Goal: Transaction & Acquisition: Purchase product/service

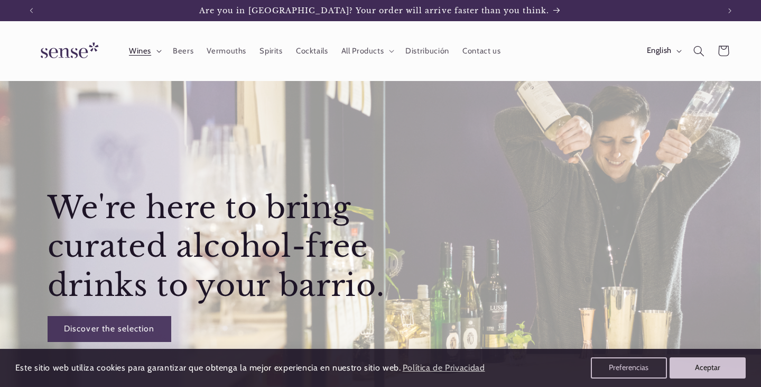
click at [154, 51] on summary "Wines" at bounding box center [144, 50] width 44 height 23
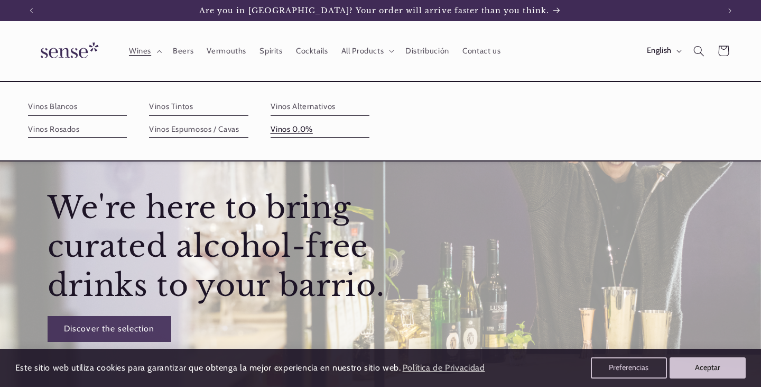
click at [292, 131] on link "Vinos 0,0%" at bounding box center [320, 129] width 99 height 17
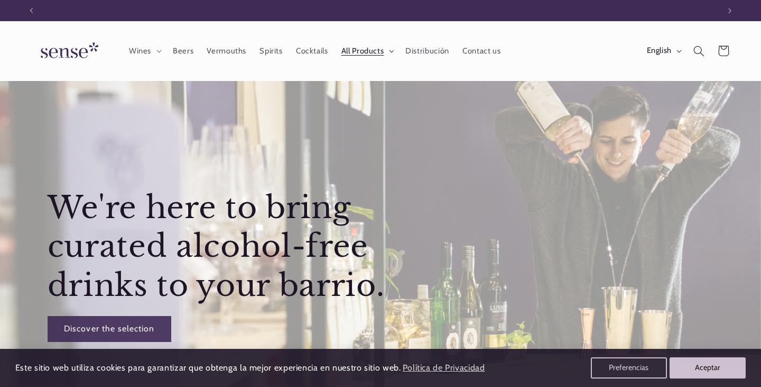
click at [374, 52] on span "All Products" at bounding box center [363, 51] width 43 height 10
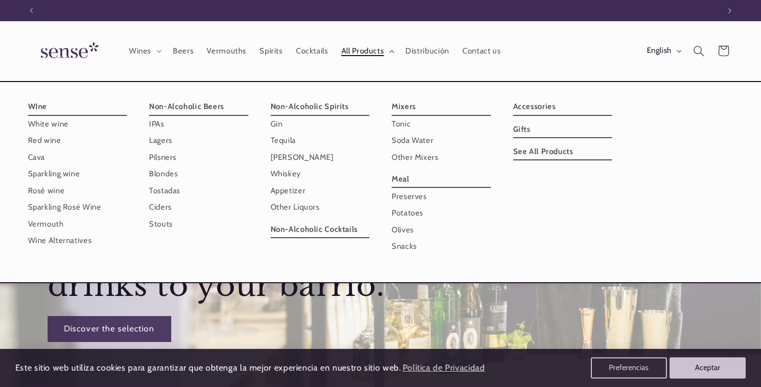
scroll to position [0, 688]
click at [33, 102] on link "WIne" at bounding box center [77, 106] width 99 height 17
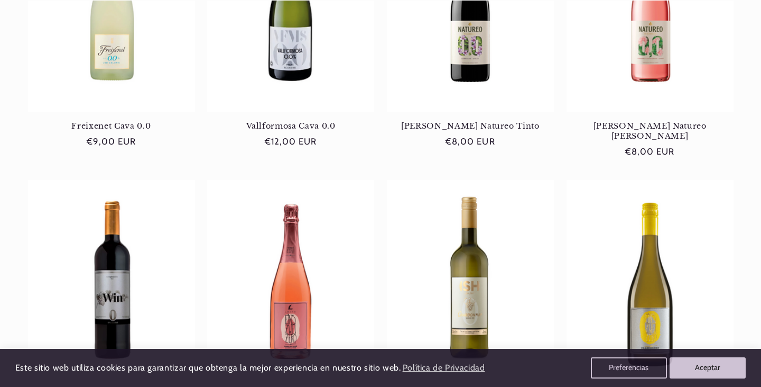
scroll to position [992, 0]
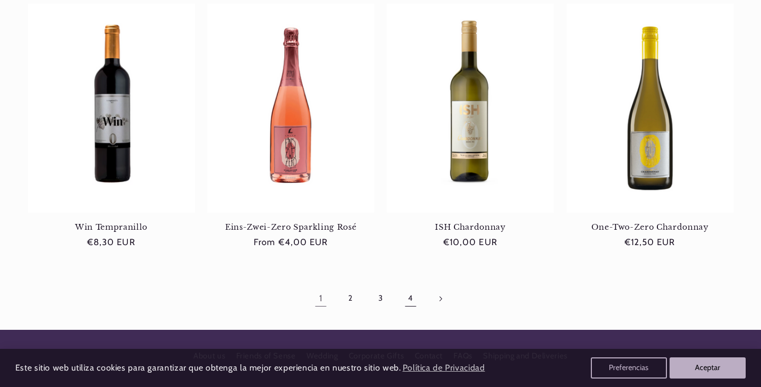
click at [408, 286] on link "4" at bounding box center [411, 298] width 24 height 24
